Goal: Transaction & Acquisition: Purchase product/service

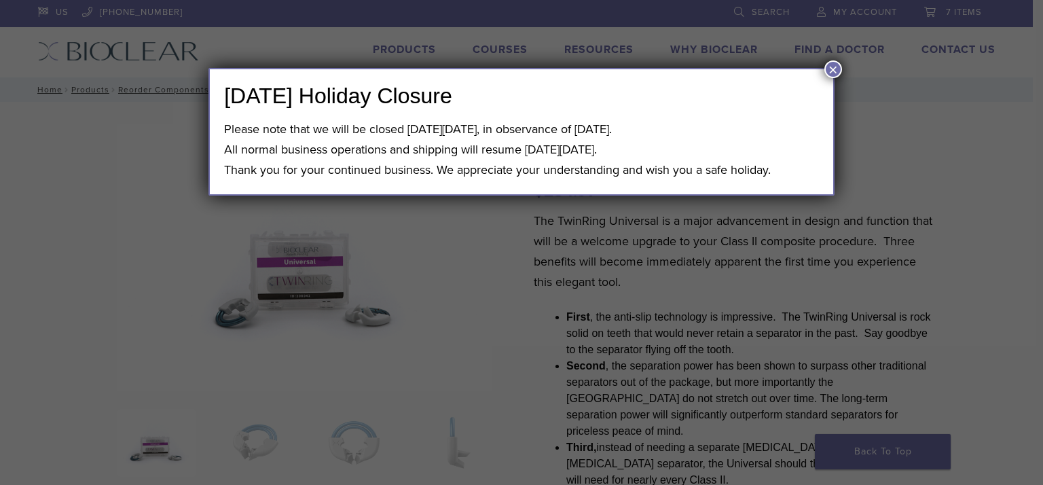
click at [829, 67] on button "×" at bounding box center [833, 69] width 18 height 18
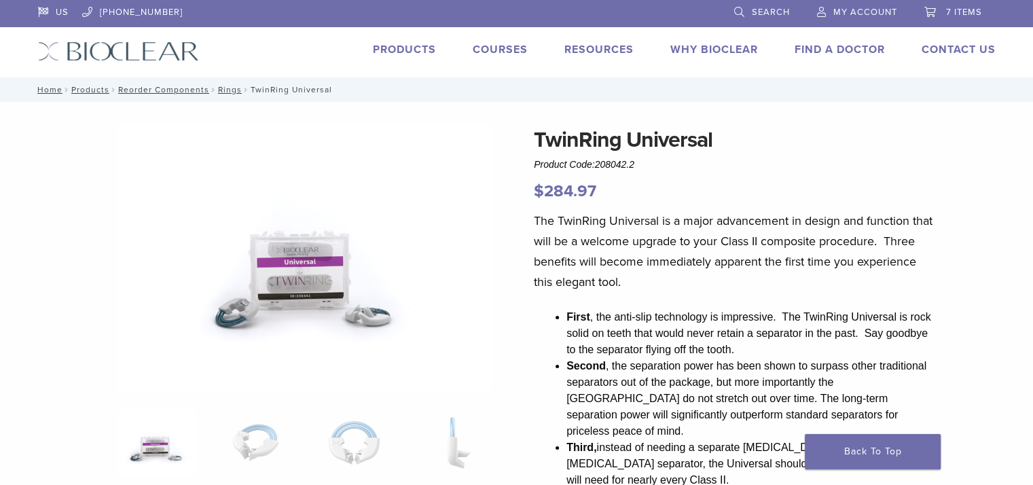
click at [416, 52] on link "Products" at bounding box center [404, 50] width 63 height 14
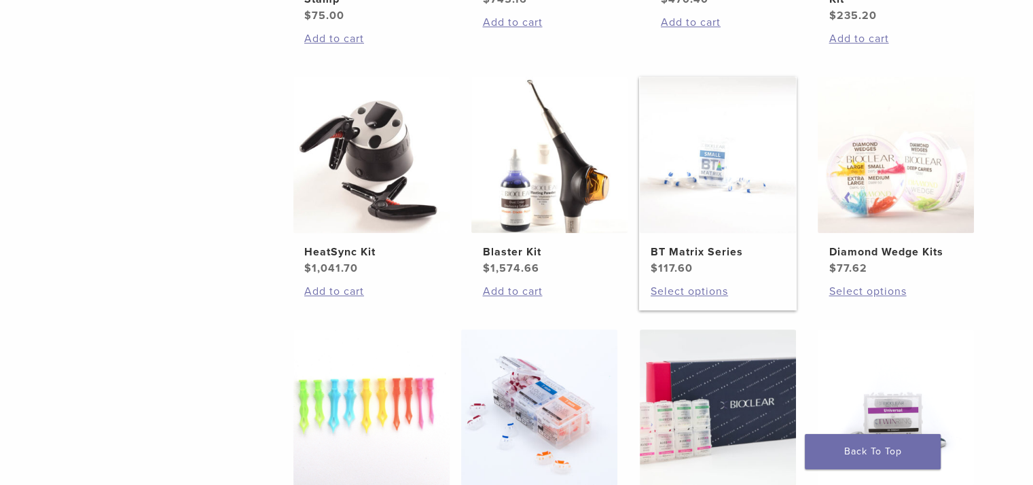
scroll to position [951, 0]
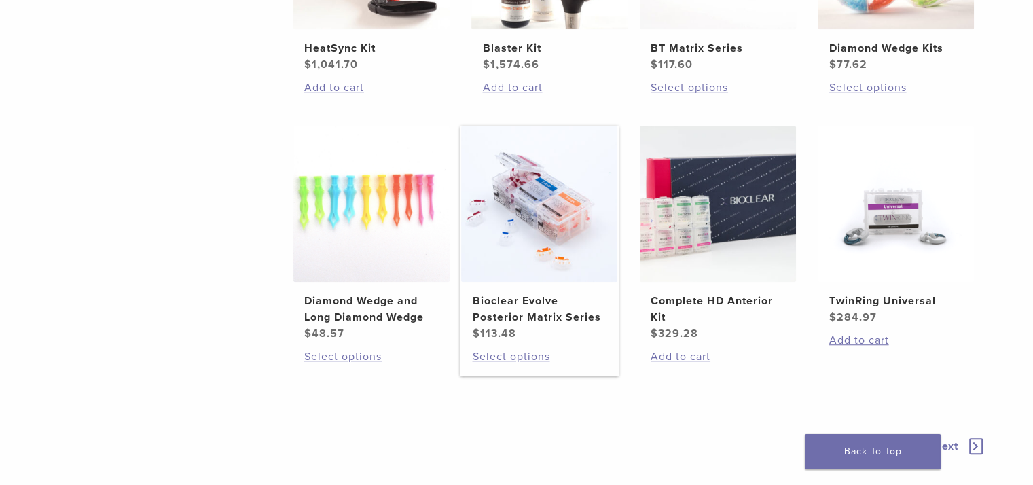
click at [538, 312] on h2 "Bioclear Evolve Posterior Matrix Series" at bounding box center [539, 309] width 134 height 33
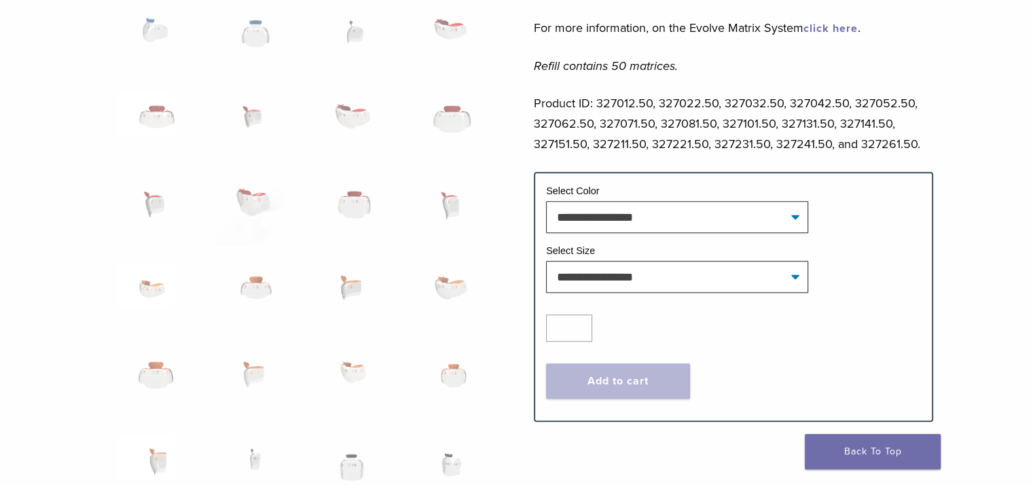
scroll to position [747, 0]
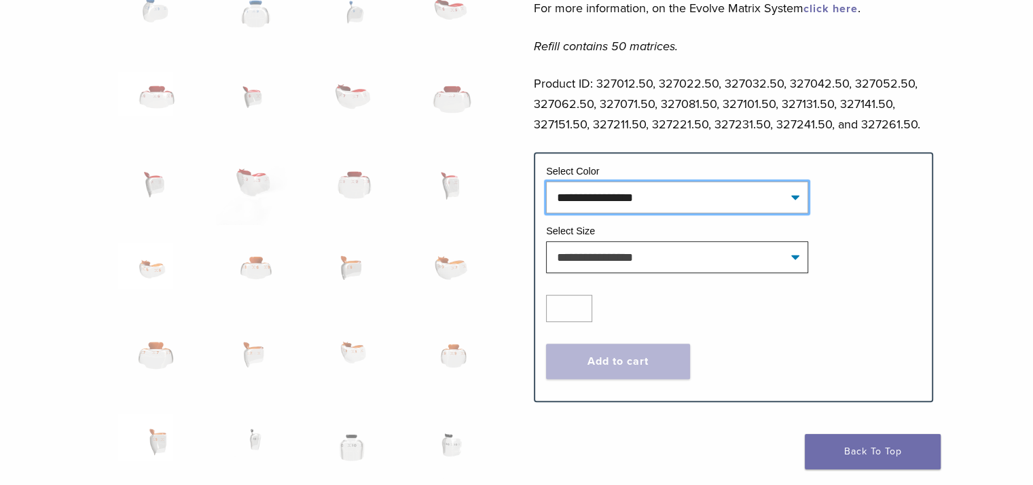
click at [796, 195] on select "**********" at bounding box center [677, 196] width 262 height 31
click at [546, 181] on select "**********" at bounding box center [677, 196] width 262 height 31
select select "****"
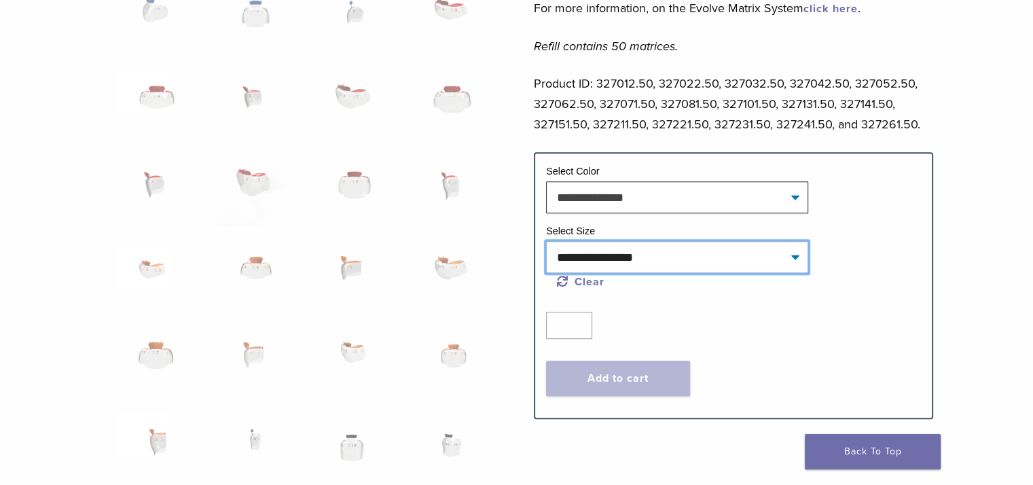
click at [710, 257] on select "**********" at bounding box center [677, 256] width 262 height 31
click at [546, 241] on select "**********" at bounding box center [677, 256] width 262 height 31
select select "***"
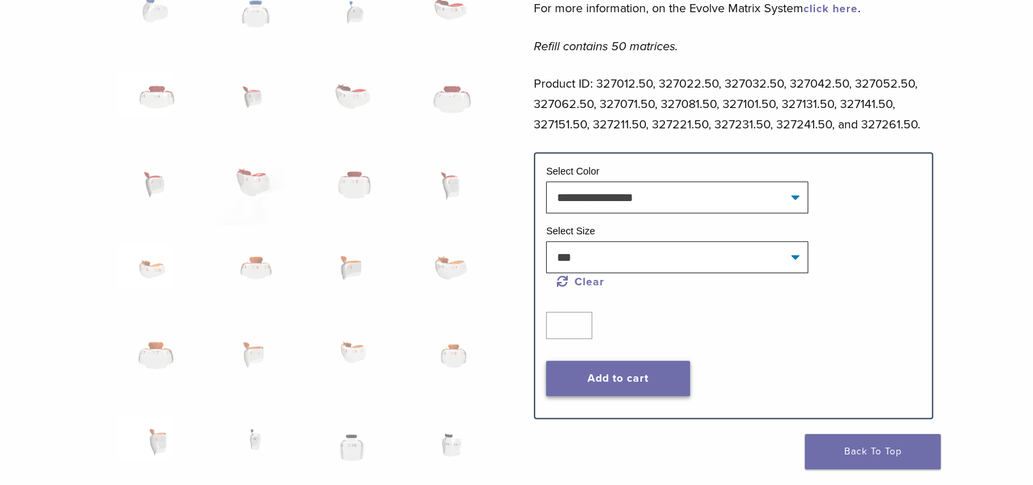
click at [643, 375] on button "Add to cart" at bounding box center [618, 378] width 144 height 35
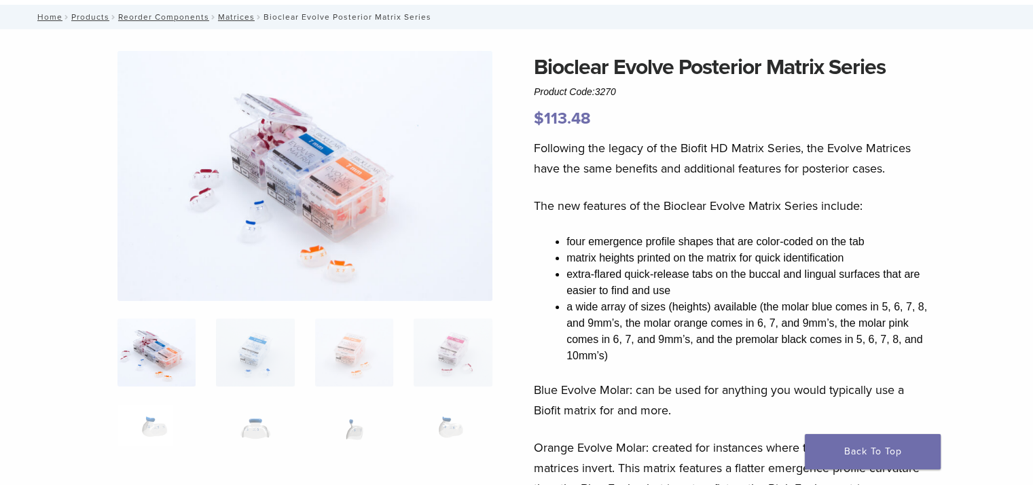
scroll to position [0, 0]
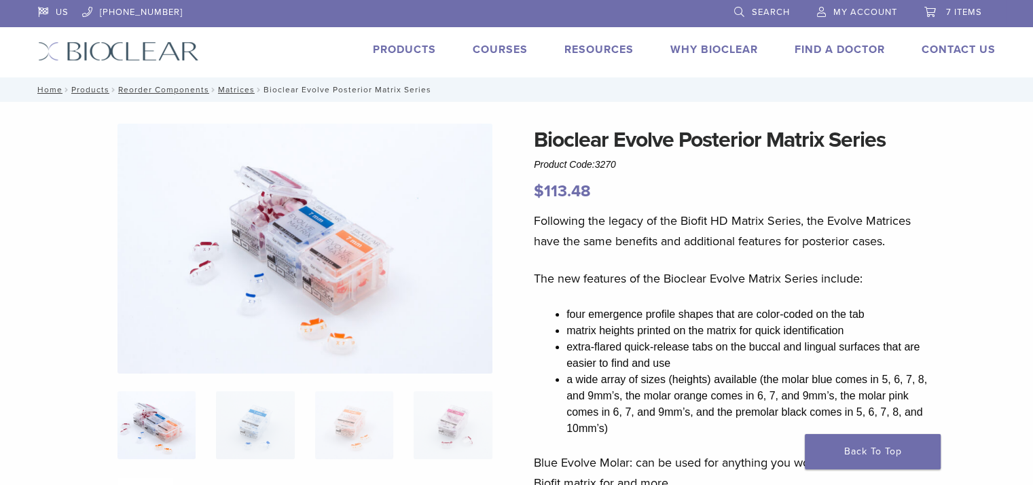
click at [962, 15] on span "7 items" at bounding box center [964, 12] width 36 height 11
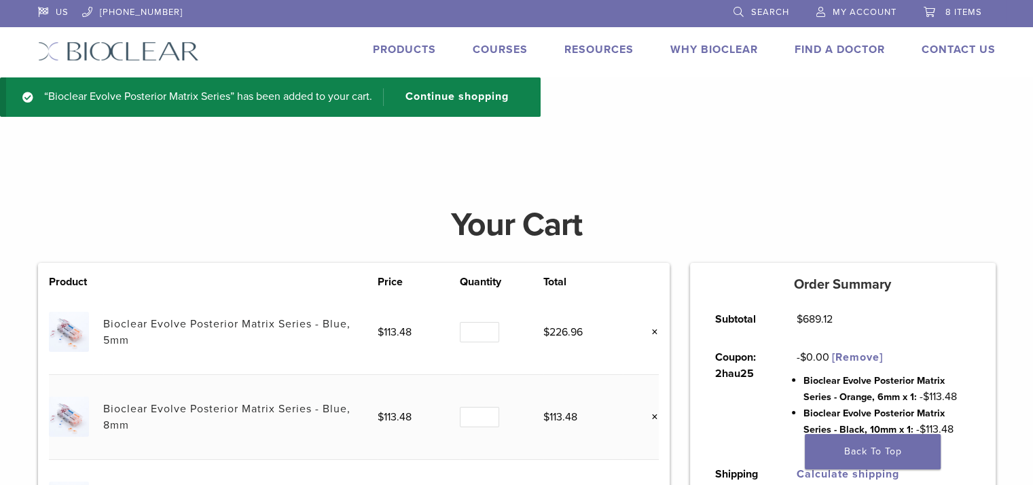
click at [953, 12] on span "8 items" at bounding box center [963, 12] width 37 height 11
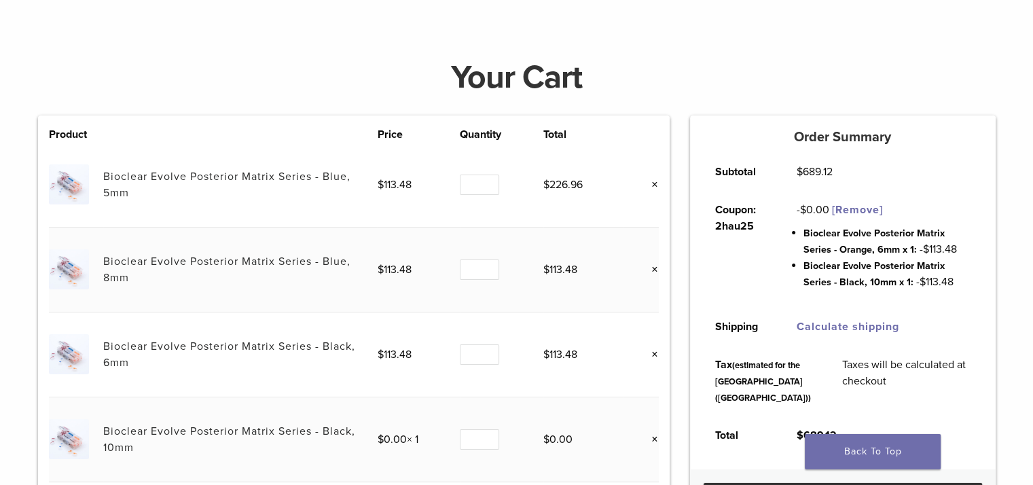
scroll to position [204, 0]
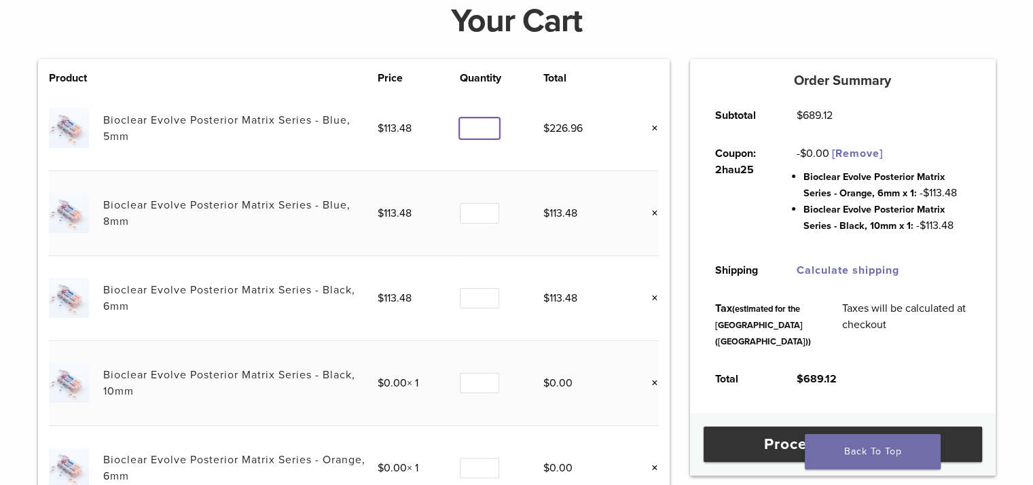
click at [488, 125] on input "*" at bounding box center [479, 128] width 39 height 21
click at [488, 130] on input "*" at bounding box center [479, 128] width 39 height 21
type input "*"
click at [488, 130] on input "*" at bounding box center [479, 128] width 39 height 21
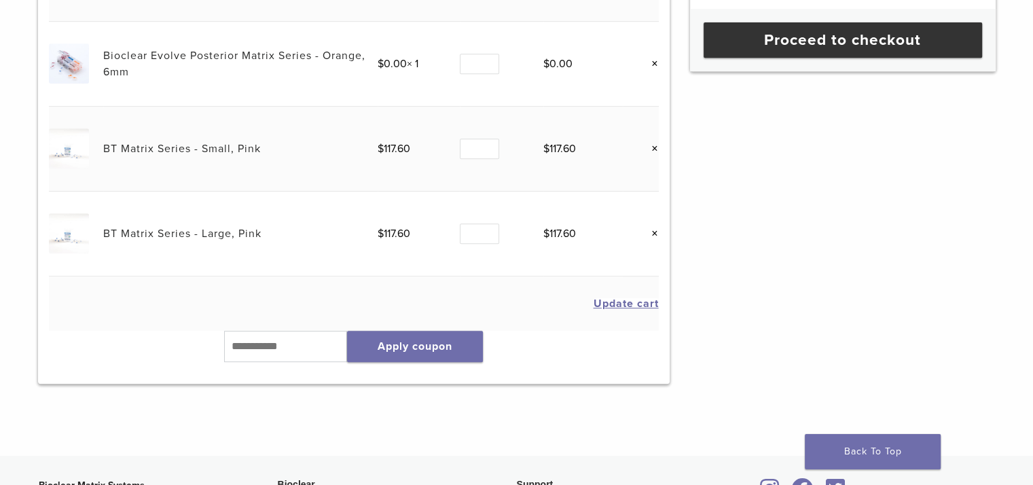
scroll to position [475, 0]
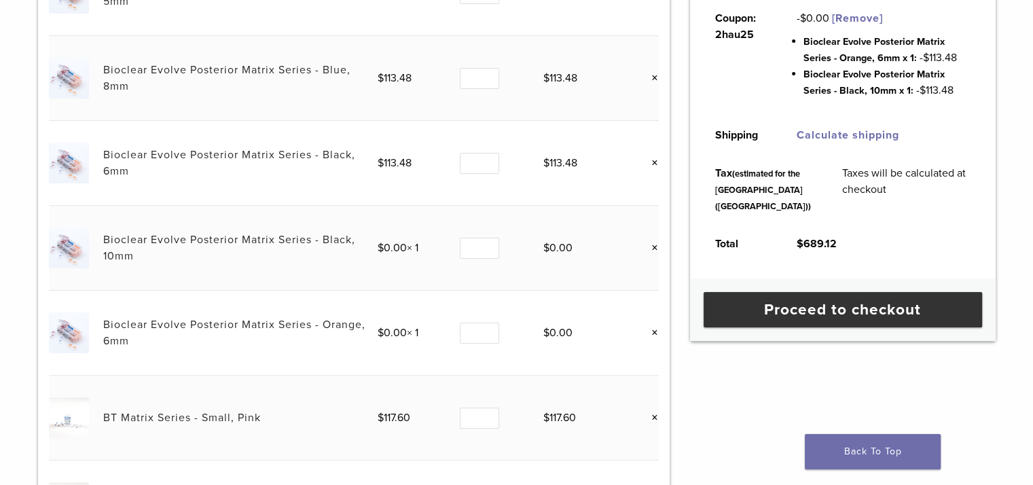
scroll to position [136, 0]
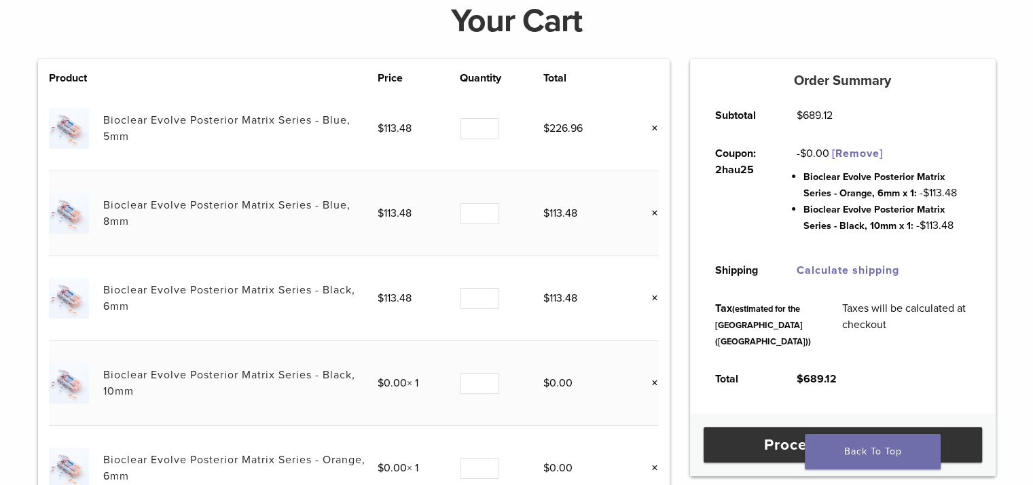
type input "*"
click at [488, 129] on input "*" at bounding box center [479, 128] width 39 height 21
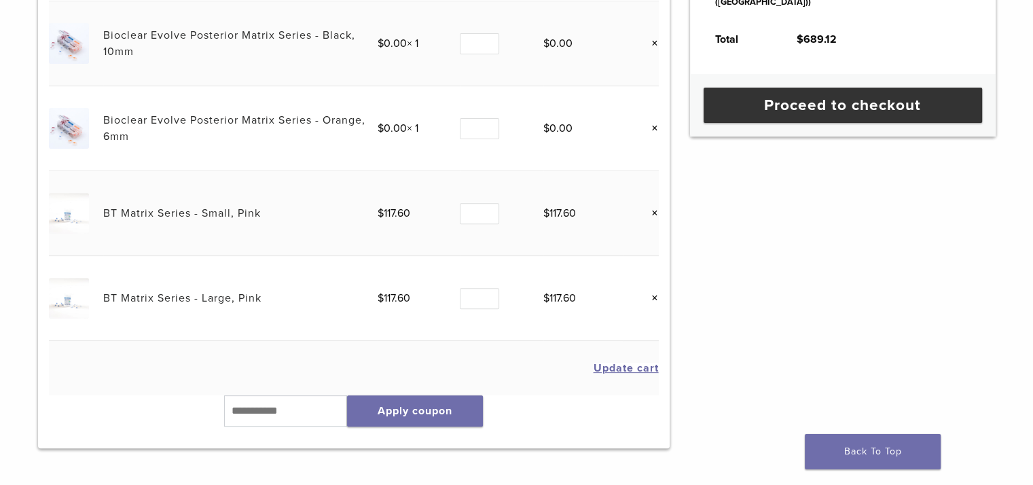
scroll to position [611, 0]
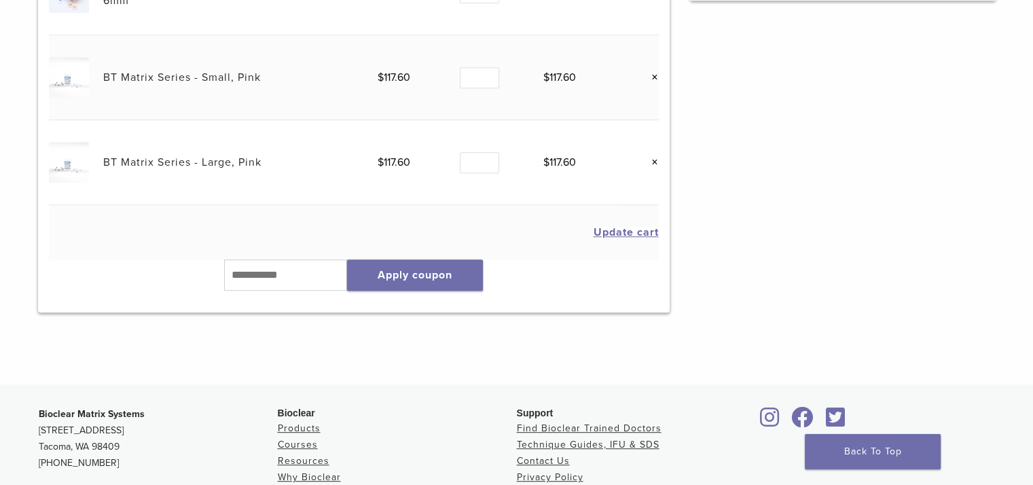
click at [617, 228] on button "Update cart" at bounding box center [626, 232] width 65 height 11
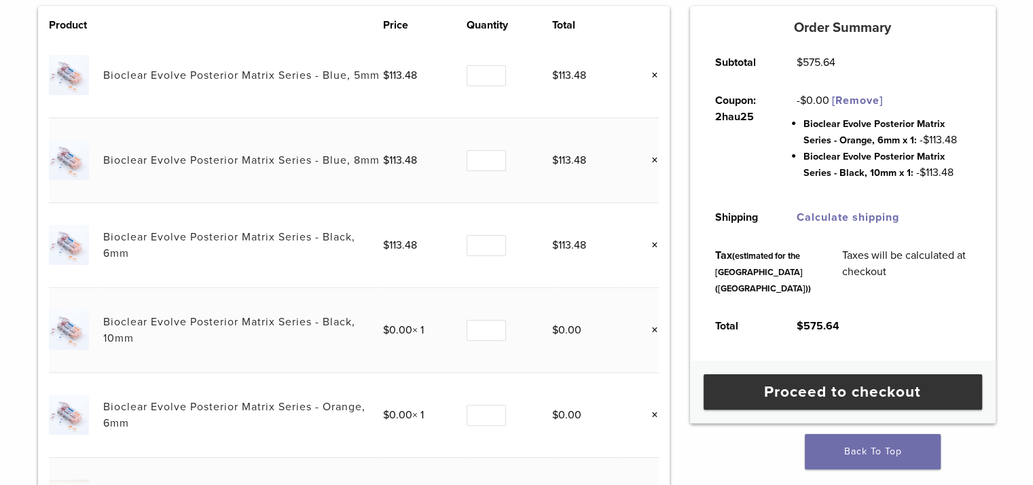
scroll to position [322, 0]
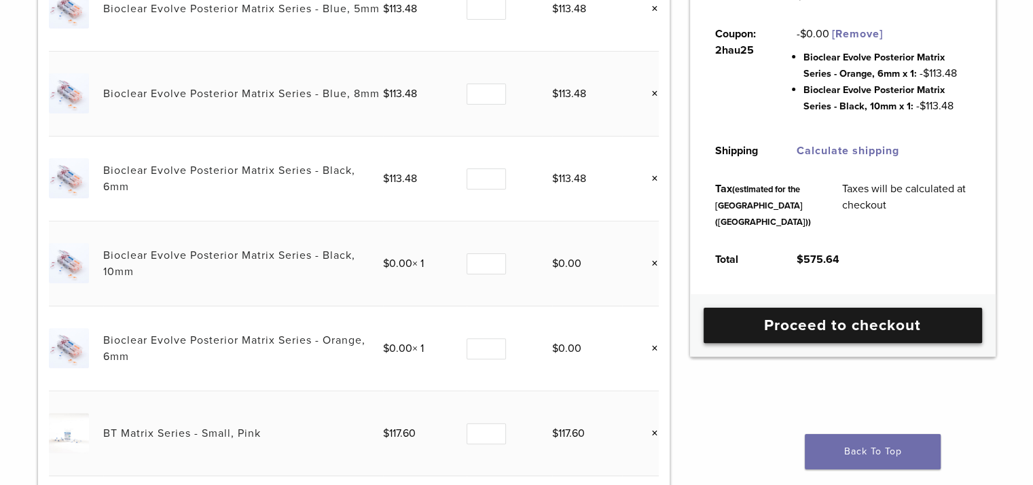
click at [869, 343] on link "Proceed to checkout" at bounding box center [843, 325] width 278 height 35
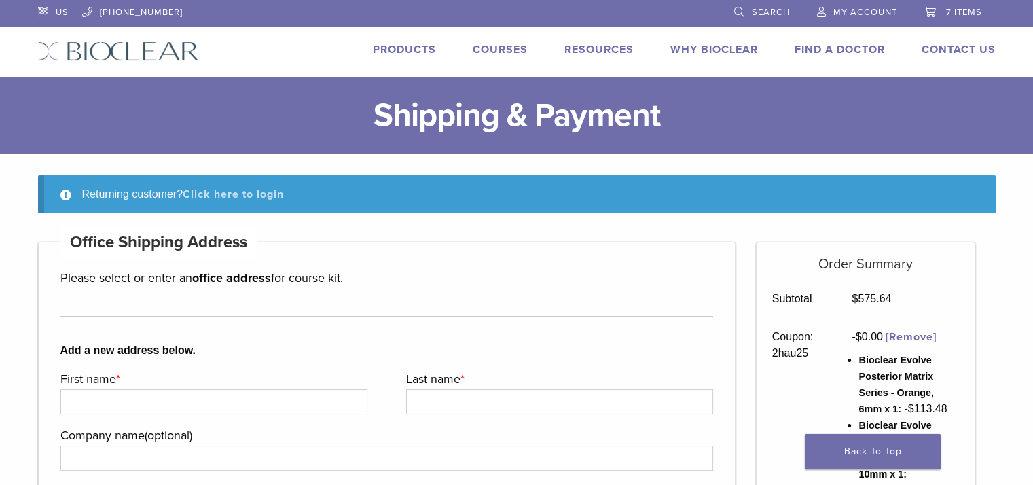
click at [272, 192] on link "Click here to login" at bounding box center [233, 194] width 101 height 14
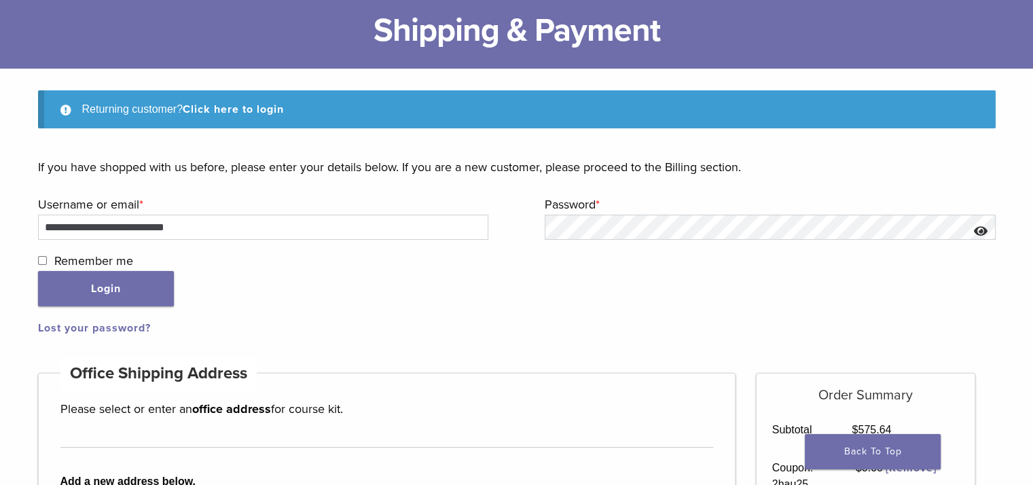
scroll to position [208, 0]
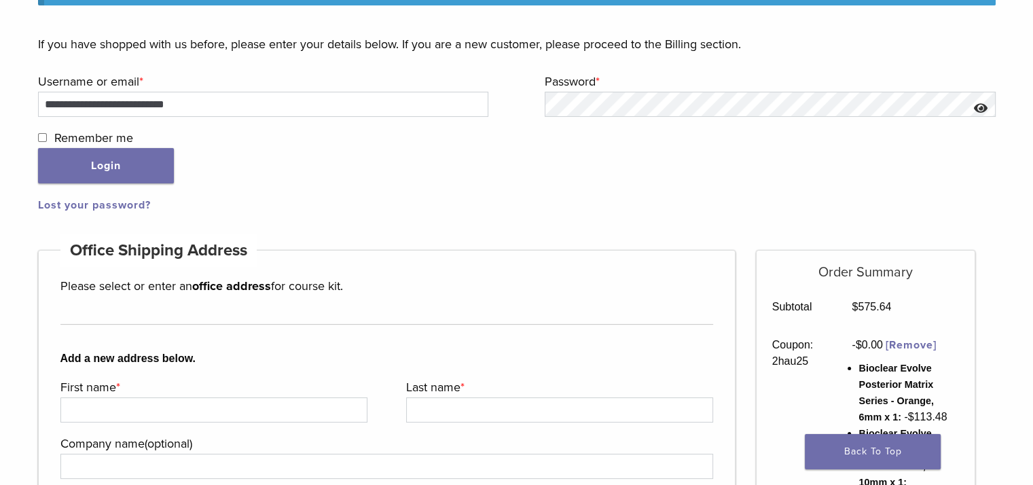
click at [42, 132] on label "Remember me" at bounding box center [515, 138] width 954 height 20
click at [145, 172] on button "Login" at bounding box center [106, 165] width 136 height 35
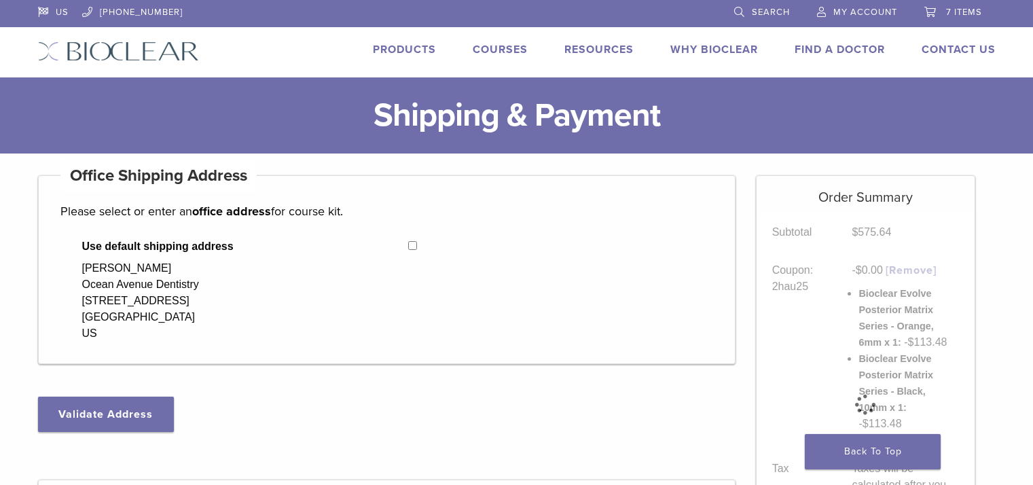
select select "**"
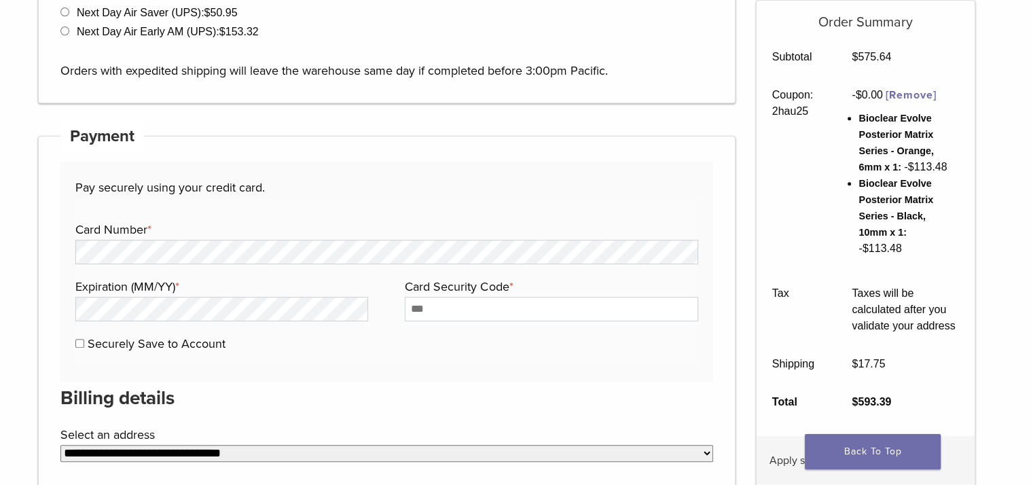
scroll to position [679, 0]
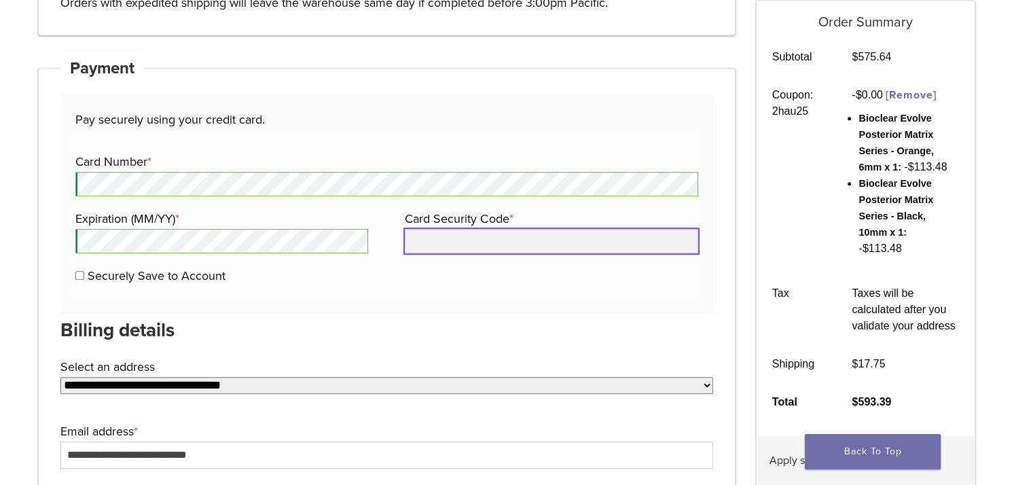
click at [437, 244] on input "Card Security Code *" at bounding box center [551, 241] width 293 height 24
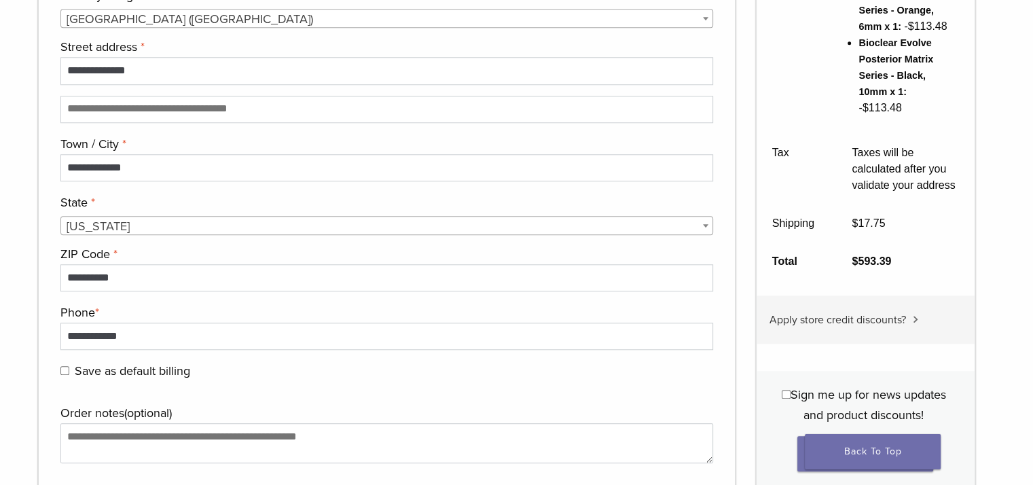
scroll to position [1358, 0]
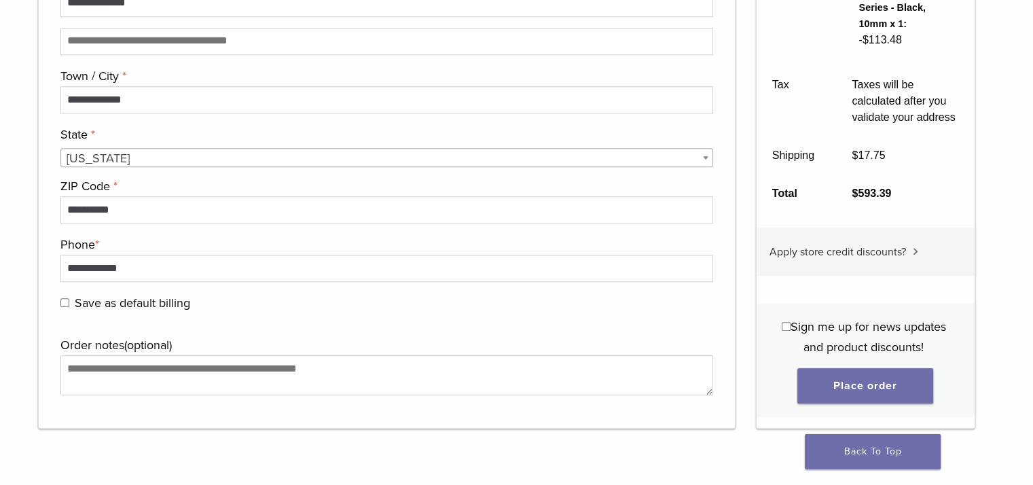
type input "***"
click at [901, 386] on button "Place order" at bounding box center [865, 385] width 136 height 35
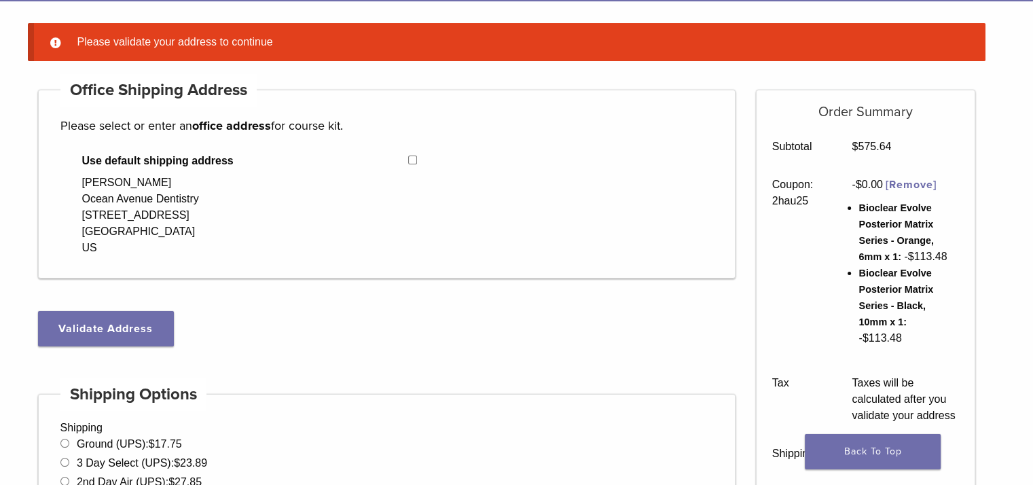
scroll to position [175, 0]
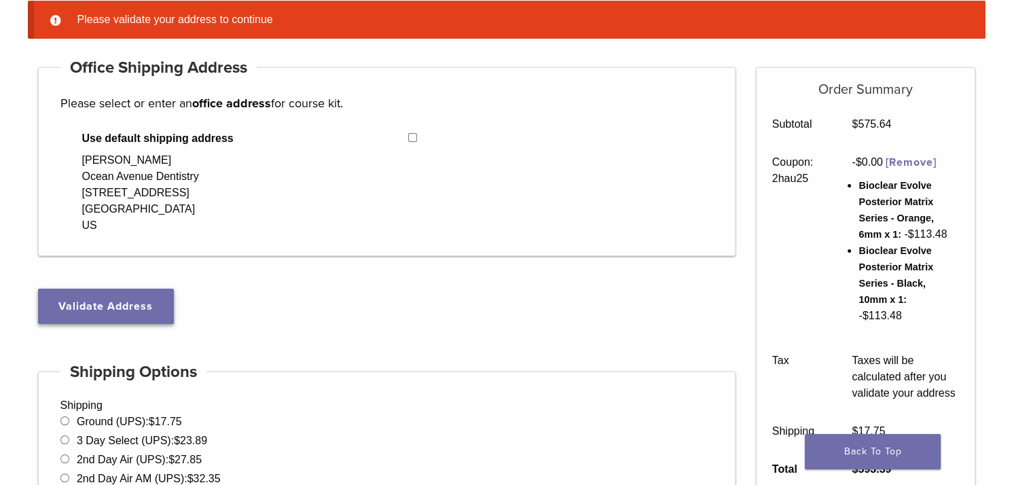
click at [139, 311] on button "Validate Address" at bounding box center [106, 306] width 136 height 35
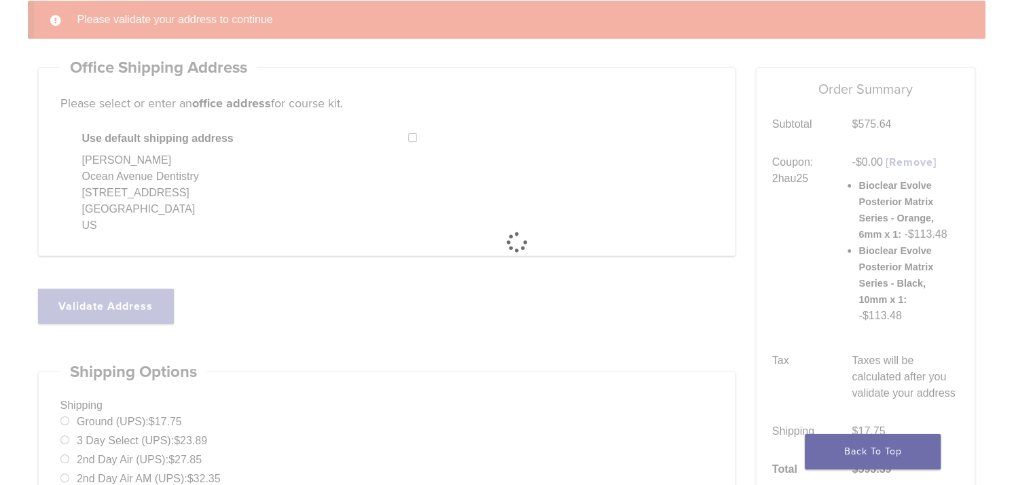
select select "**"
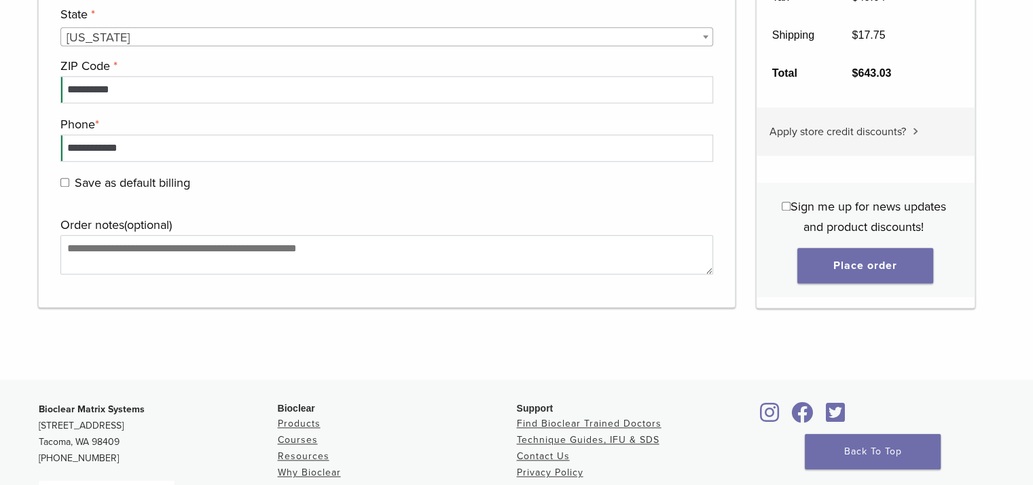
scroll to position [1397, 0]
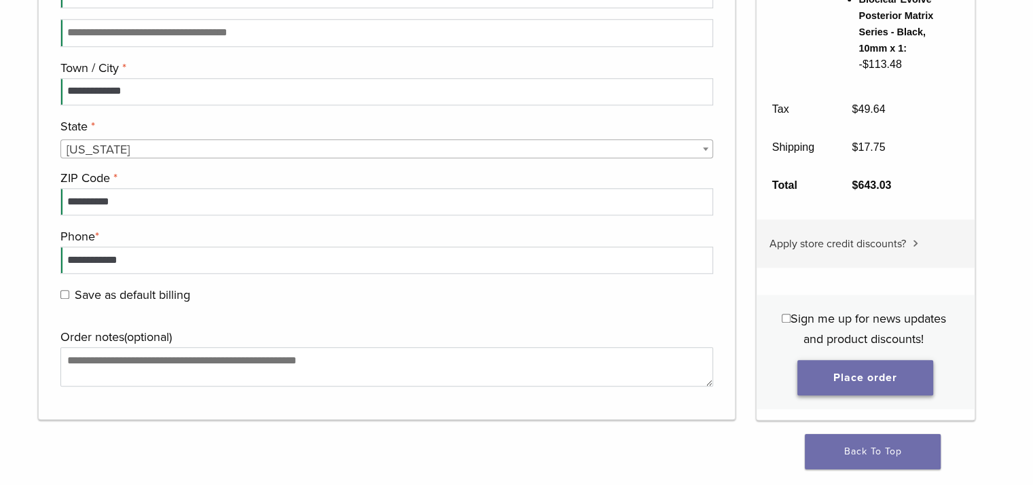
click at [877, 381] on button "Place order" at bounding box center [865, 376] width 136 height 35
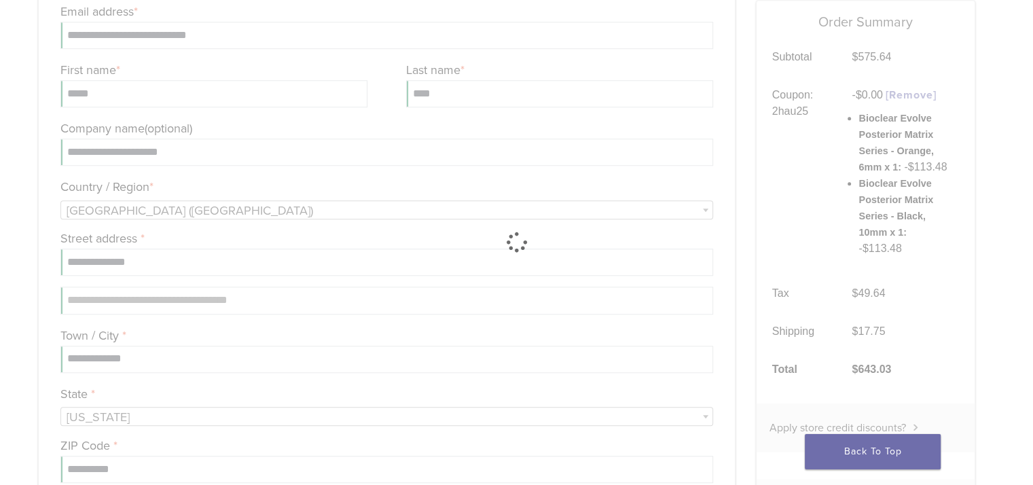
scroll to position [1125, 0]
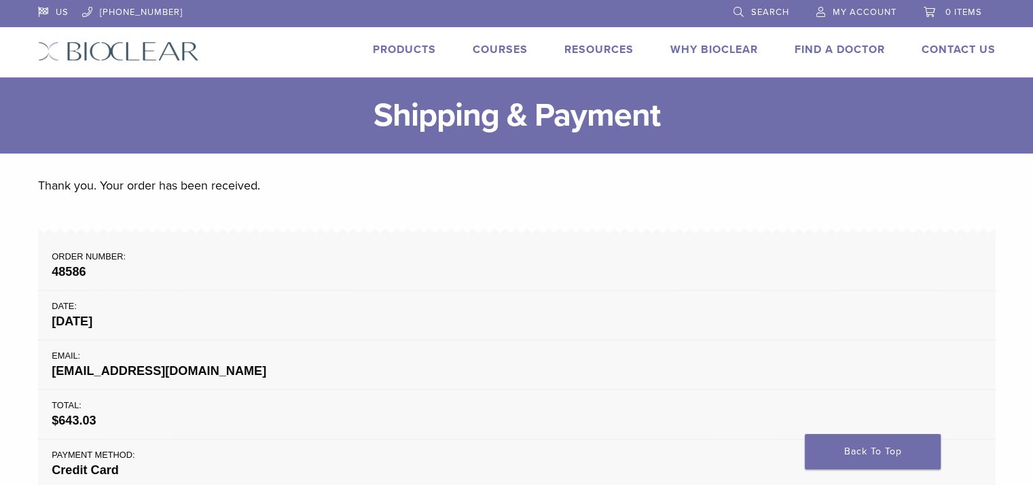
click at [421, 52] on link "Products" at bounding box center [404, 50] width 63 height 14
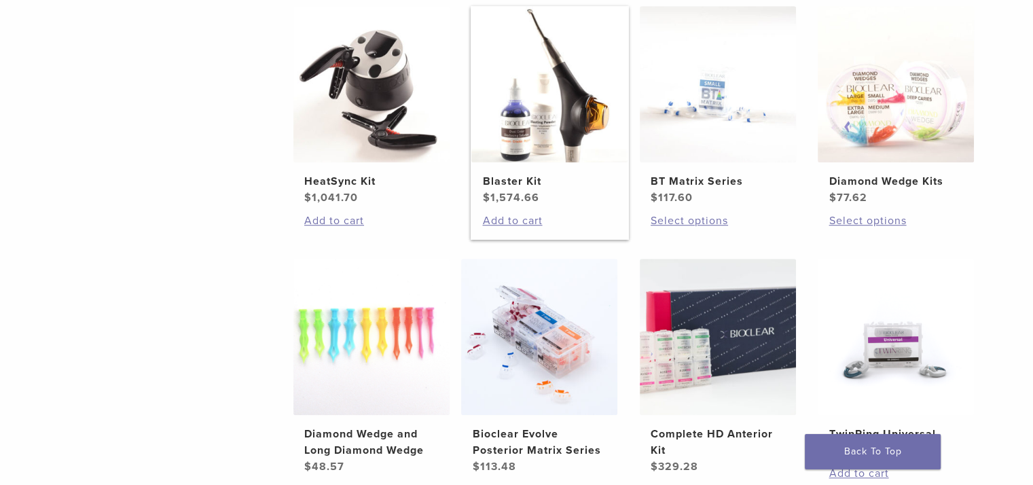
scroll to position [815, 0]
